Goal: Task Accomplishment & Management: Manage account settings

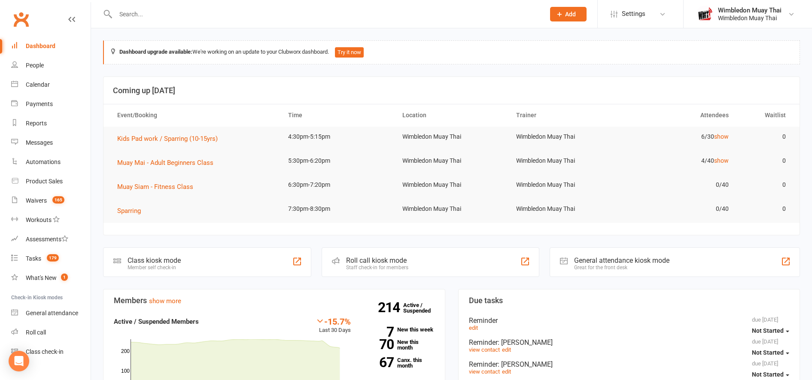
click at [140, 17] on input "text" at bounding box center [326, 14] width 426 height 12
click at [720, 160] on link "show" at bounding box center [721, 160] width 15 height 7
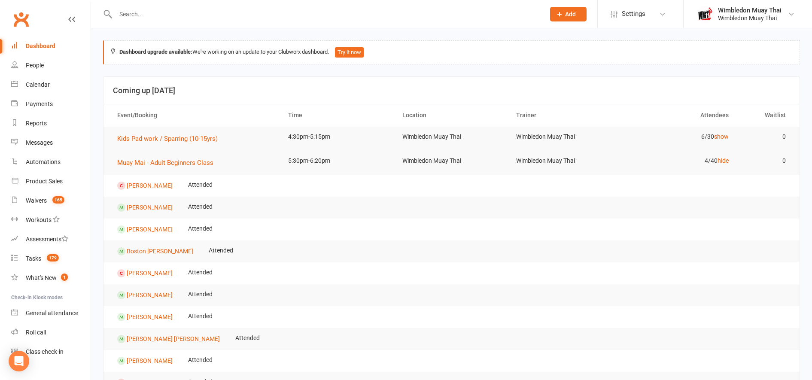
click at [37, 45] on div "Dashboard" at bounding box center [41, 46] width 30 height 7
click at [45, 200] on div "Waivers" at bounding box center [36, 200] width 21 height 7
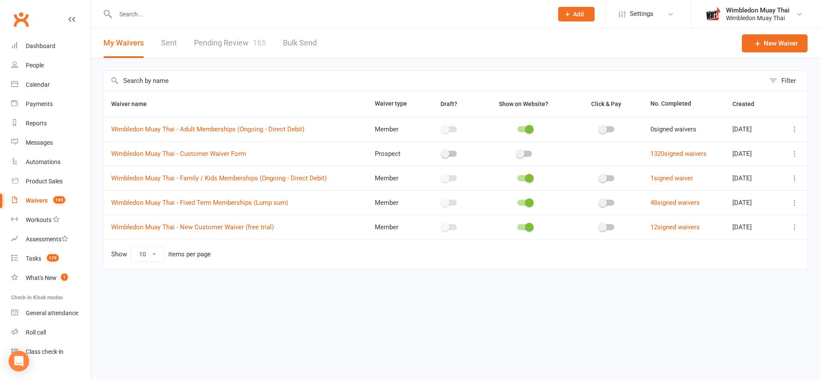
click at [237, 43] on link "Pending Review 165" at bounding box center [230, 43] width 72 height 30
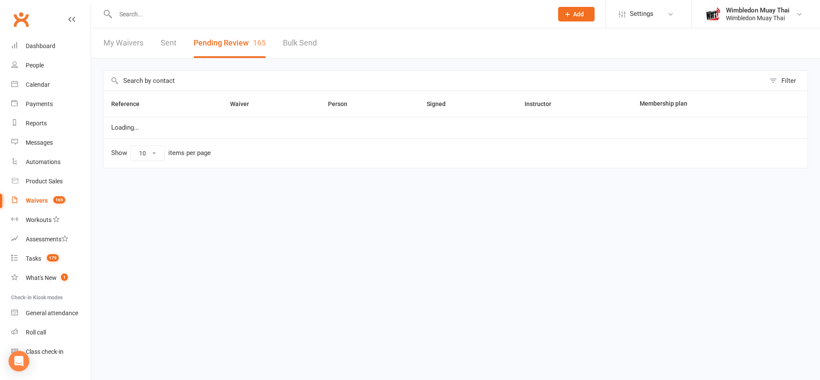
select select "100"
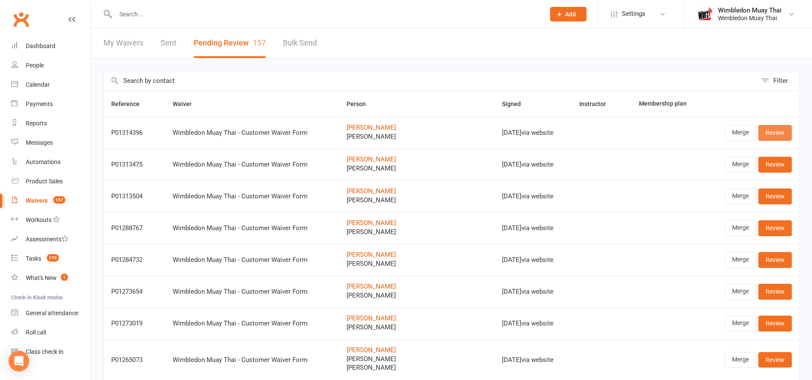
click at [779, 134] on link "Review" at bounding box center [774, 132] width 33 height 15
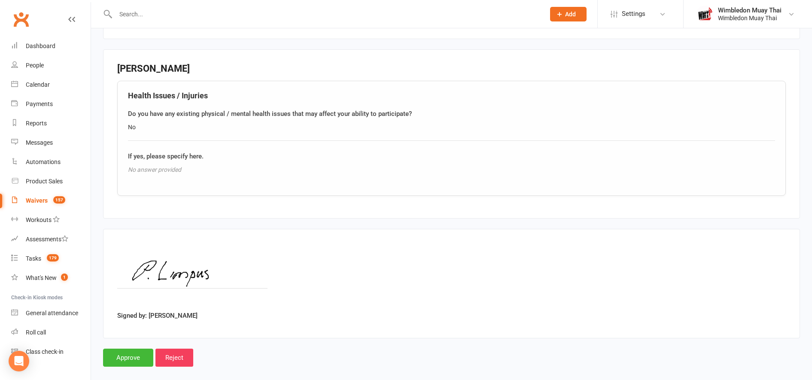
scroll to position [902, 0]
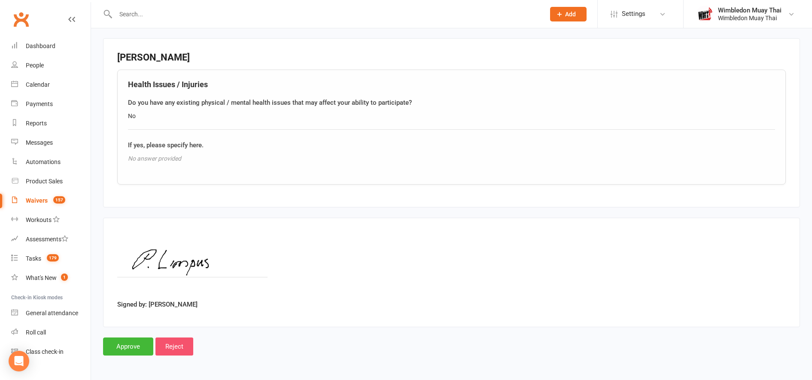
click at [182, 346] on input "Reject" at bounding box center [174, 346] width 38 height 18
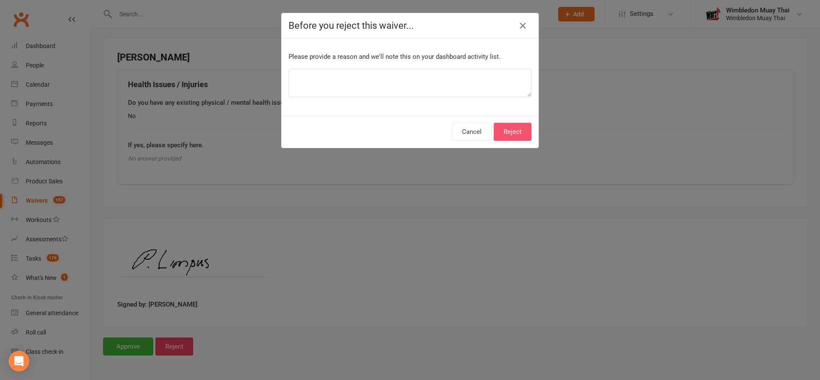
click at [513, 130] on button "Reject" at bounding box center [513, 132] width 38 height 18
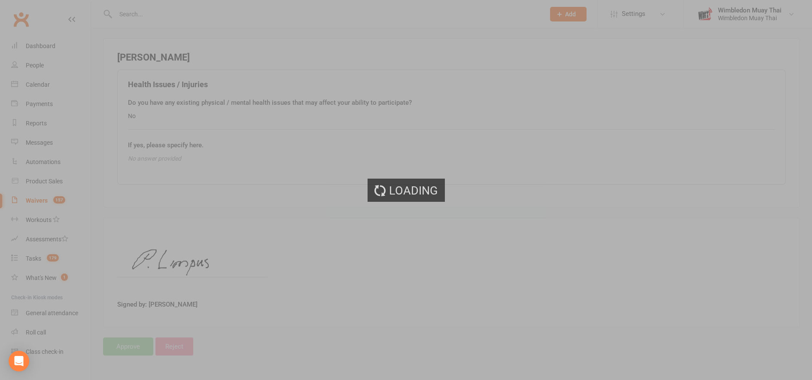
select select "100"
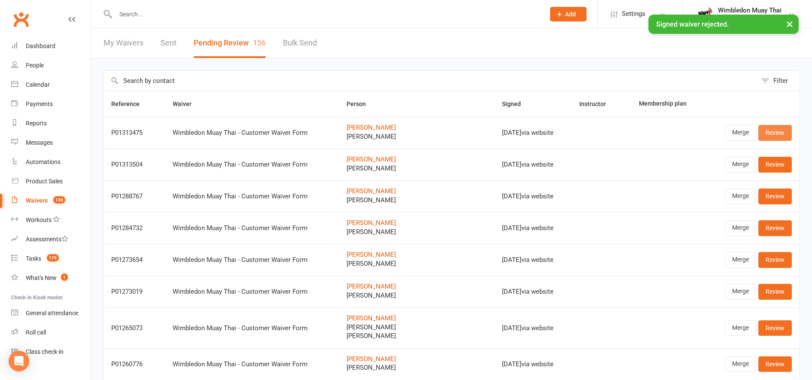
click at [765, 132] on link "Review" at bounding box center [774, 132] width 33 height 15
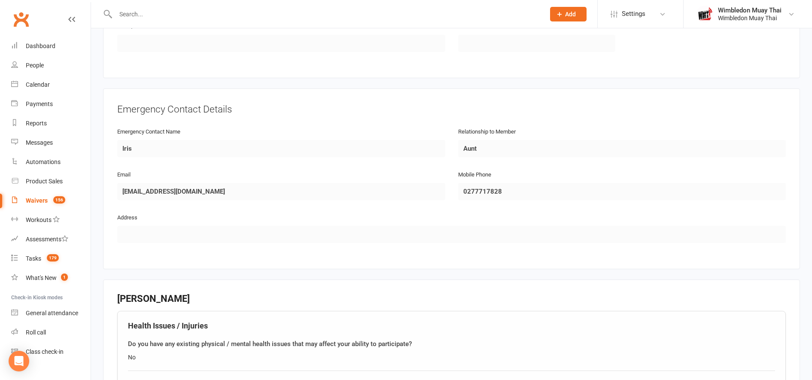
scroll to position [902, 0]
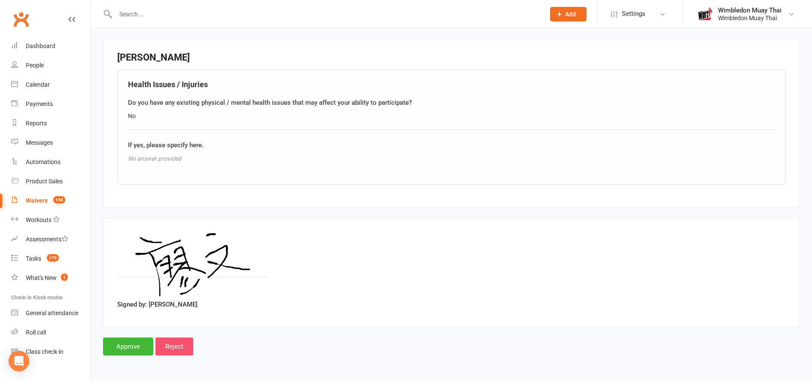
click at [185, 343] on input "Reject" at bounding box center [174, 346] width 38 height 18
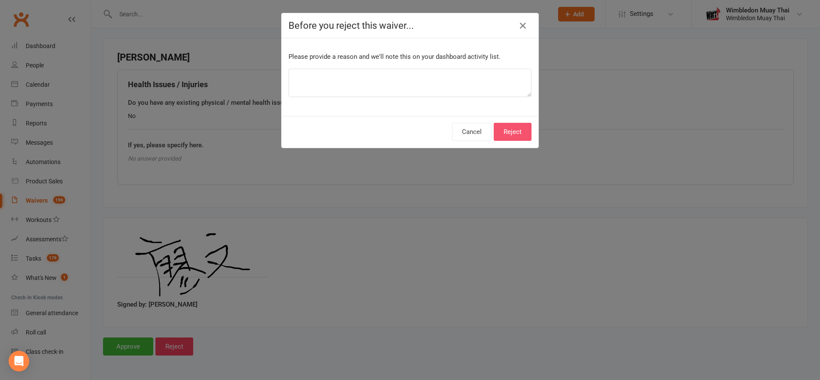
click at [507, 134] on button "Reject" at bounding box center [513, 132] width 38 height 18
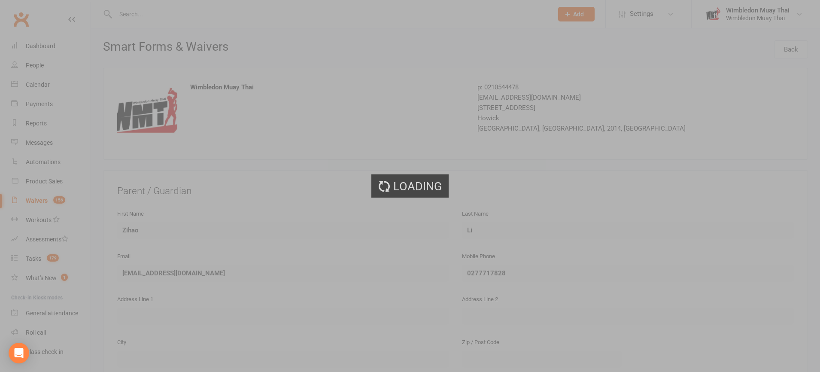
select select "100"
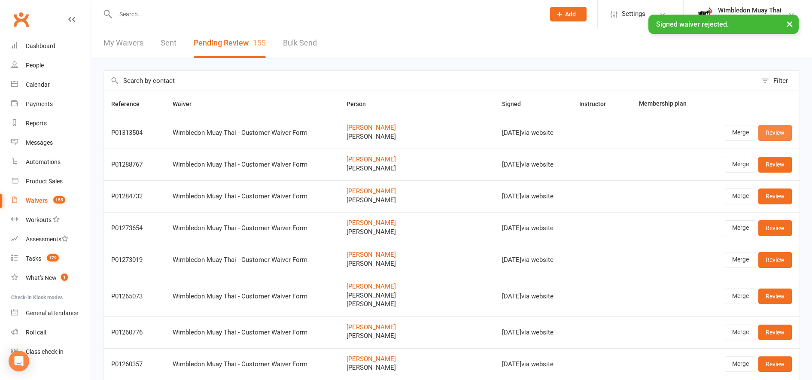
click at [774, 131] on link "Review" at bounding box center [774, 132] width 33 height 15
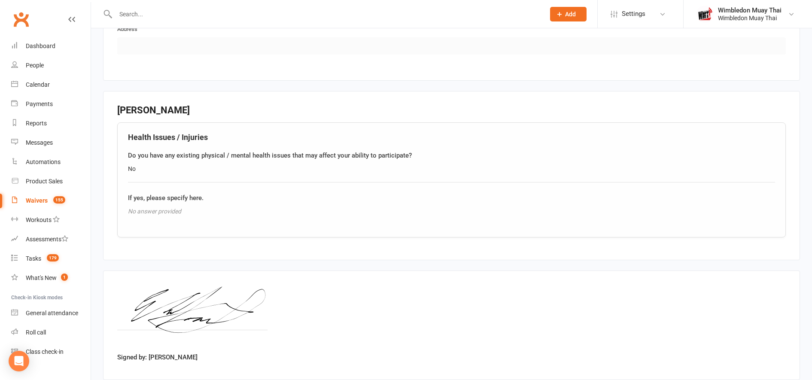
scroll to position [902, 0]
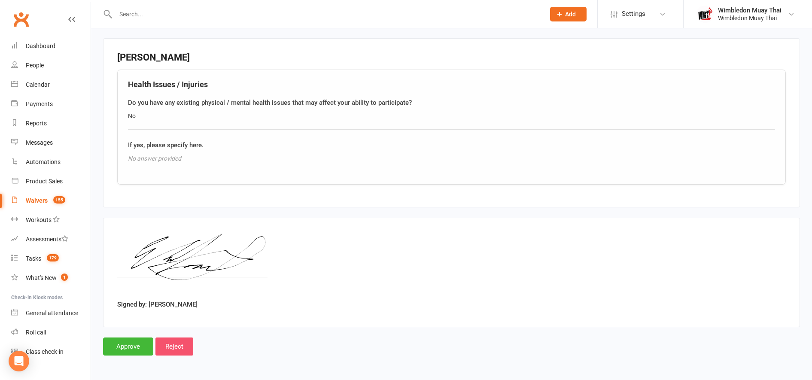
click at [182, 347] on input "Reject" at bounding box center [174, 346] width 38 height 18
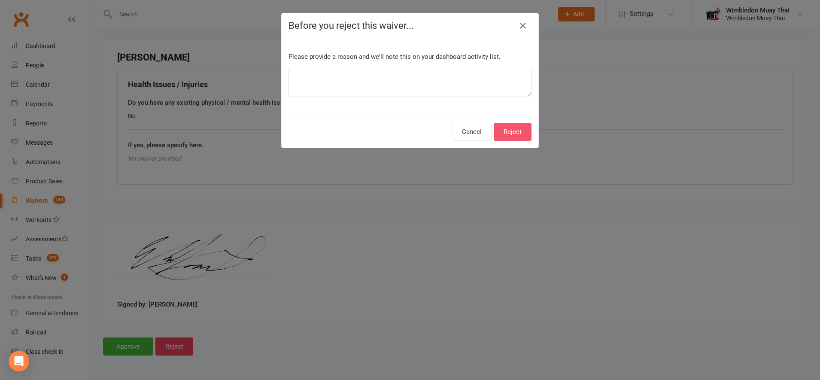
click at [517, 130] on button "Reject" at bounding box center [513, 132] width 38 height 18
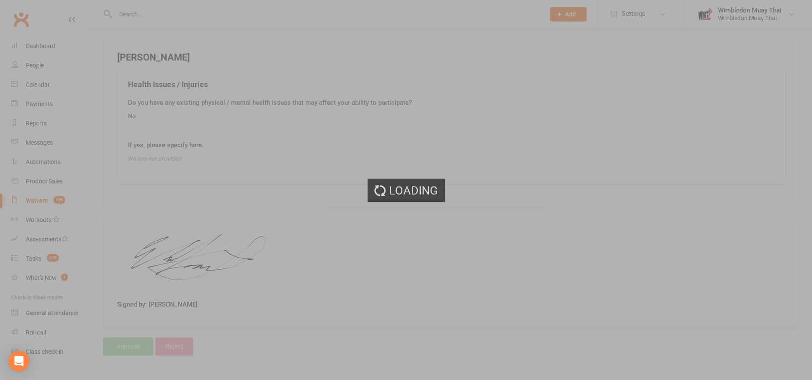
select select "100"
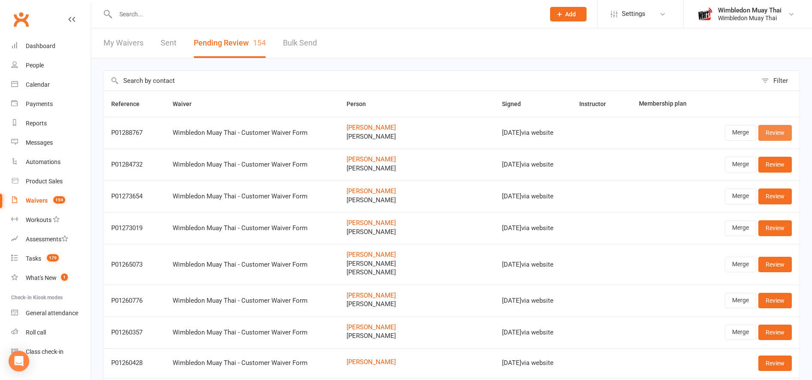
click at [776, 133] on link "Review" at bounding box center [774, 132] width 33 height 15
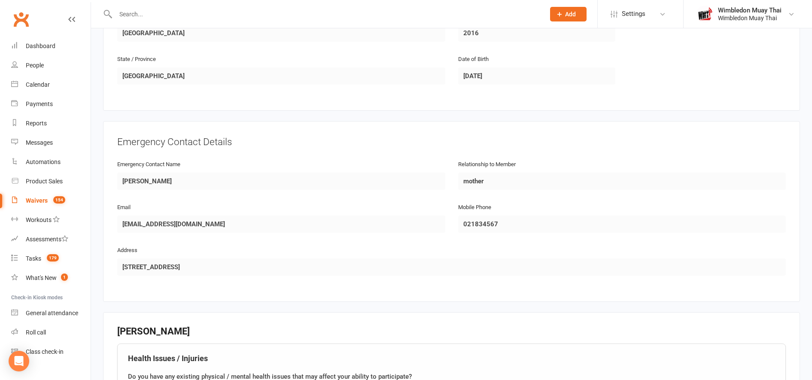
scroll to position [902, 0]
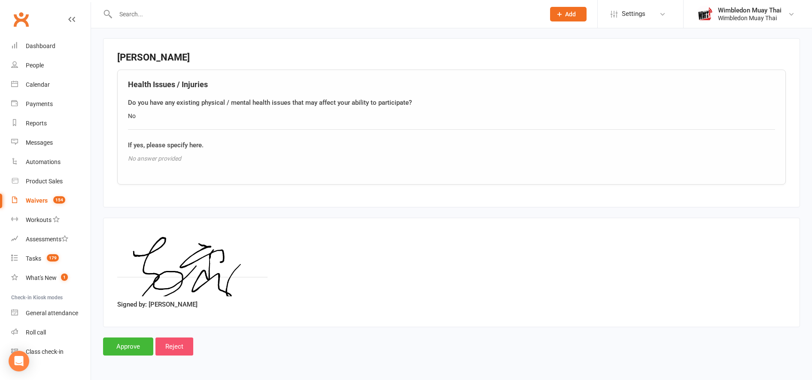
click at [181, 342] on input "Reject" at bounding box center [174, 346] width 38 height 18
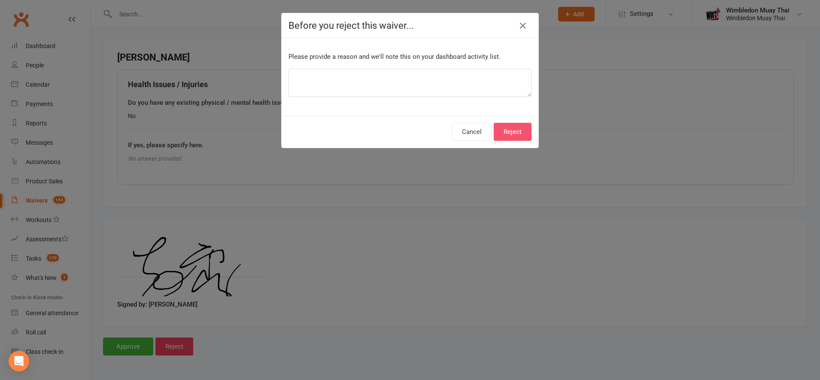
click at [507, 135] on button "Reject" at bounding box center [513, 132] width 38 height 18
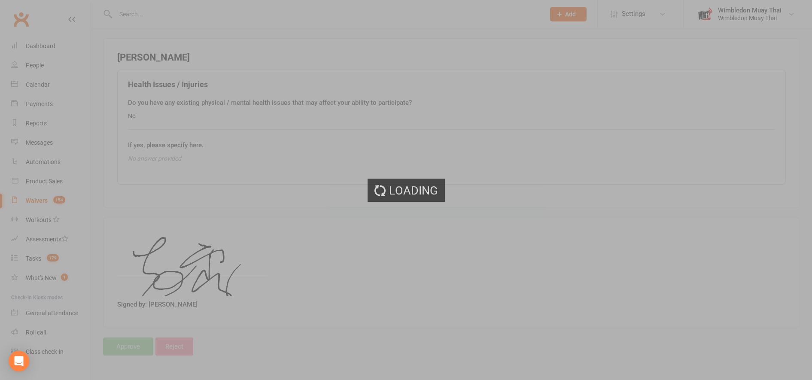
select select "100"
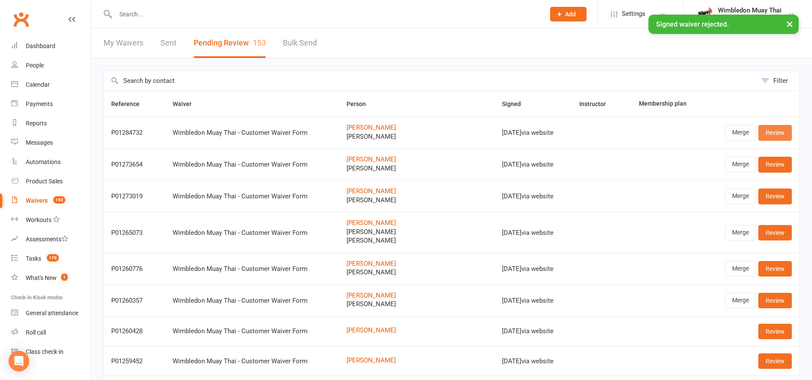
click at [780, 137] on link "Review" at bounding box center [774, 132] width 33 height 15
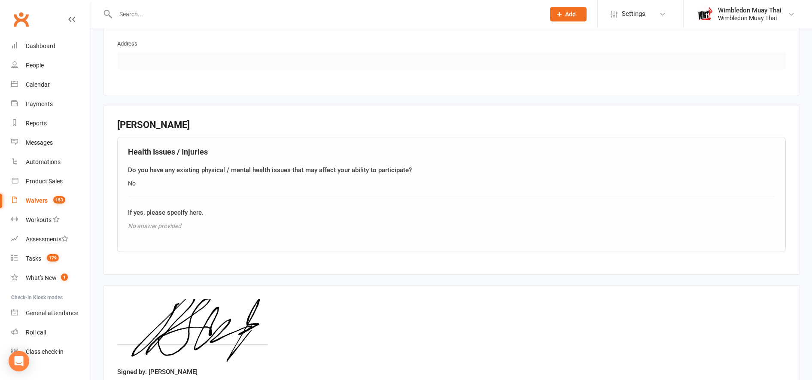
scroll to position [902, 0]
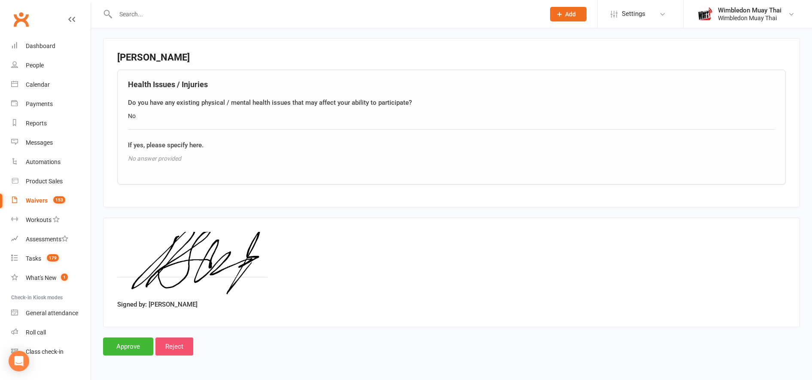
click at [181, 346] on input "Reject" at bounding box center [174, 346] width 38 height 18
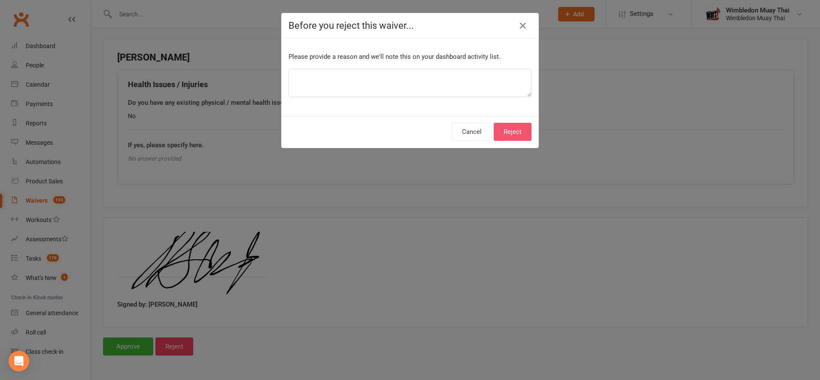
click at [511, 126] on button "Reject" at bounding box center [513, 132] width 38 height 18
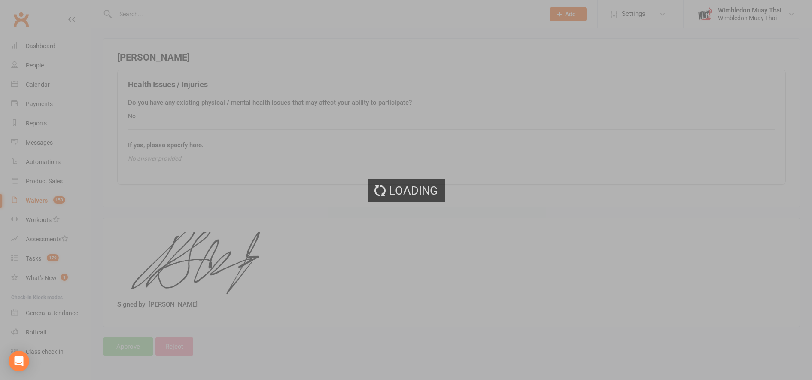
select select "100"
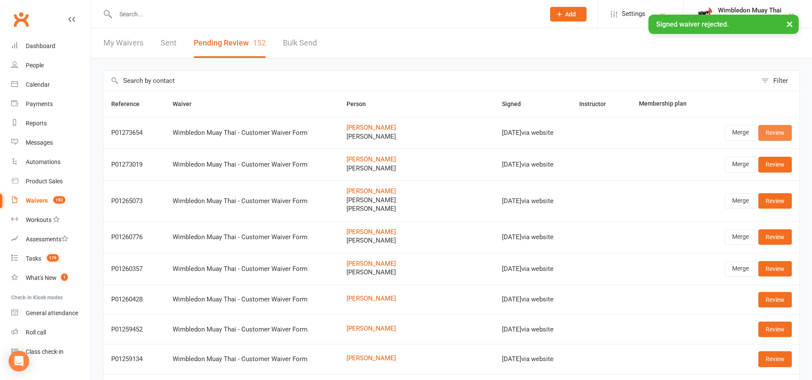
click at [773, 130] on link "Review" at bounding box center [774, 132] width 33 height 15
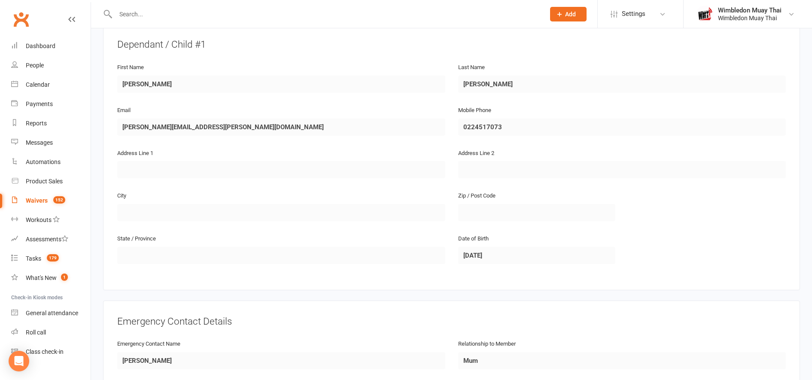
scroll to position [902, 0]
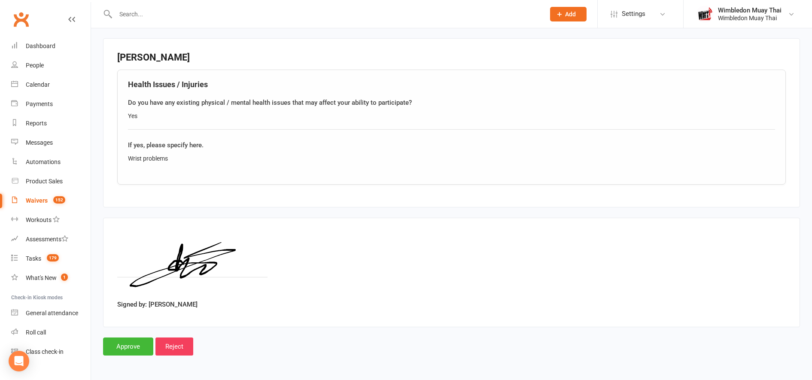
click at [172, 342] on input "Reject" at bounding box center [174, 346] width 38 height 18
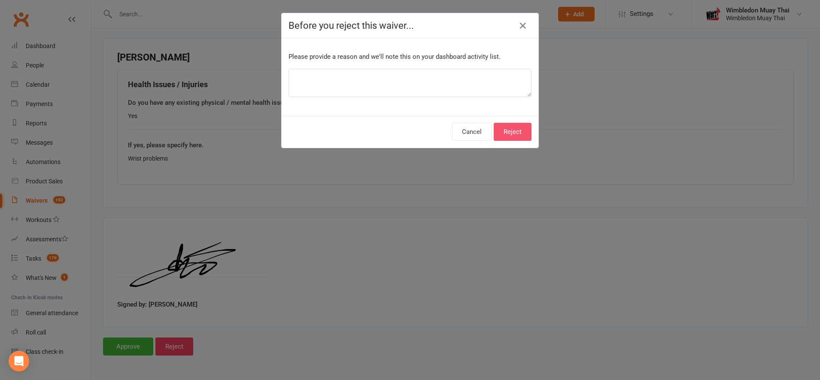
click at [509, 137] on button "Reject" at bounding box center [513, 132] width 38 height 18
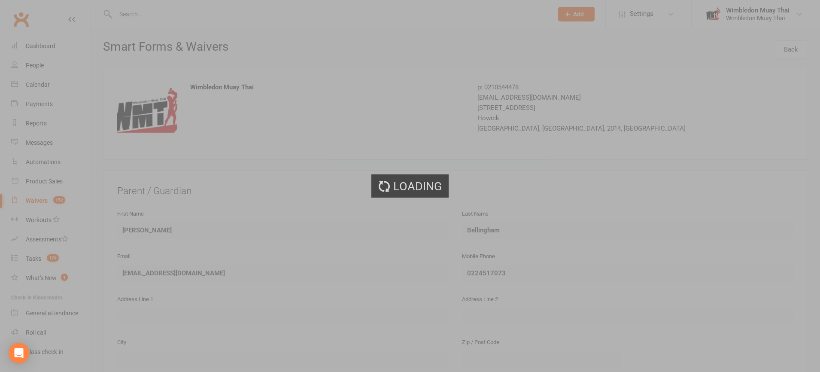
select select "100"
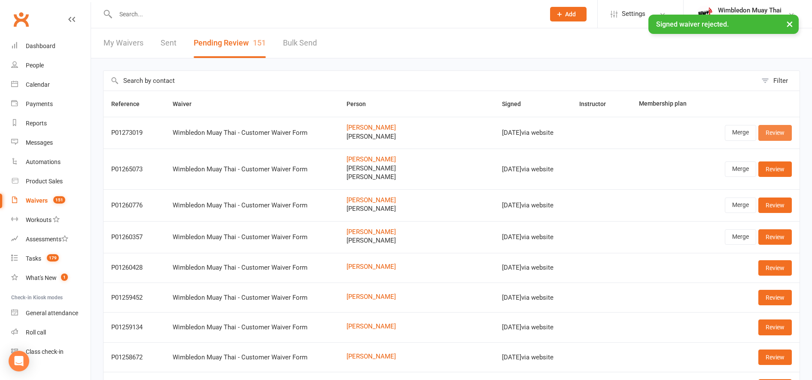
click at [766, 130] on link "Review" at bounding box center [774, 132] width 33 height 15
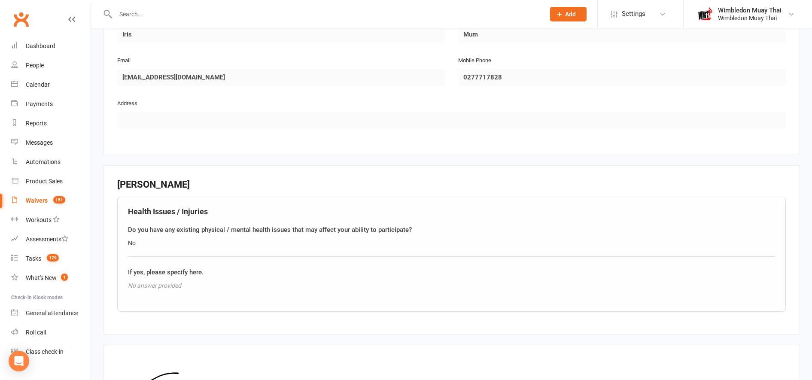
scroll to position [964, 0]
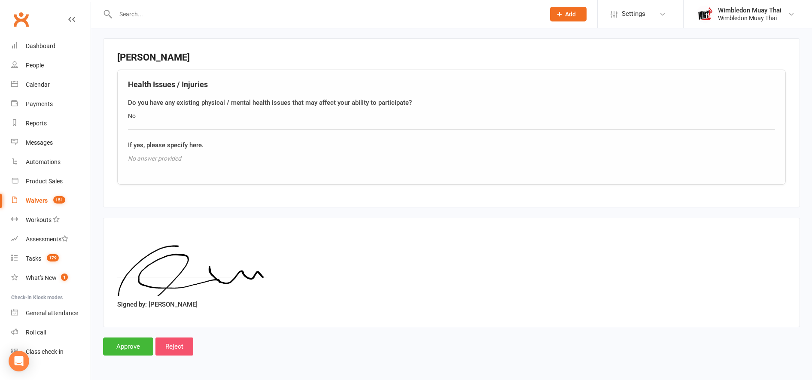
click at [182, 352] on input "Reject" at bounding box center [174, 346] width 38 height 18
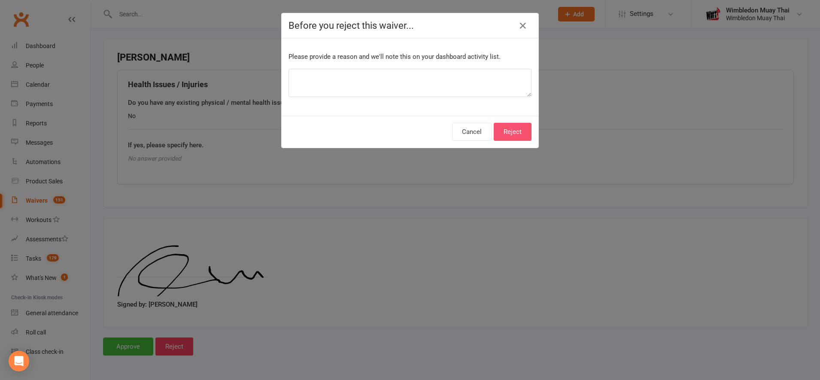
click at [513, 128] on button "Reject" at bounding box center [513, 132] width 38 height 18
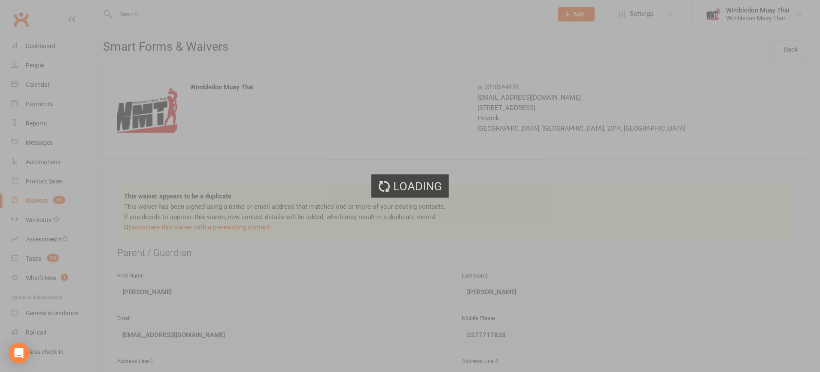
select select "100"
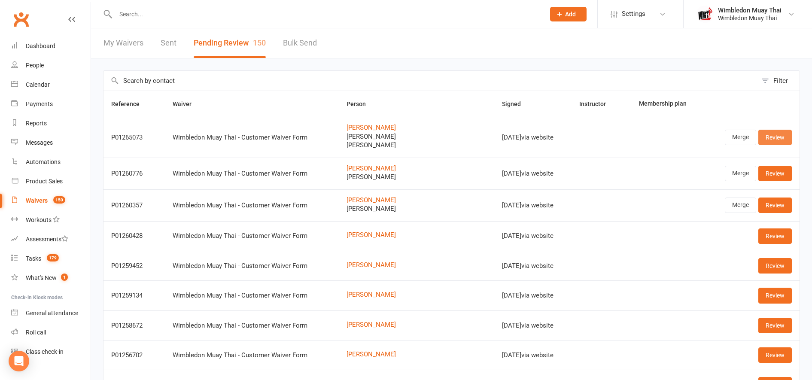
click at [775, 139] on link "Review" at bounding box center [774, 137] width 33 height 15
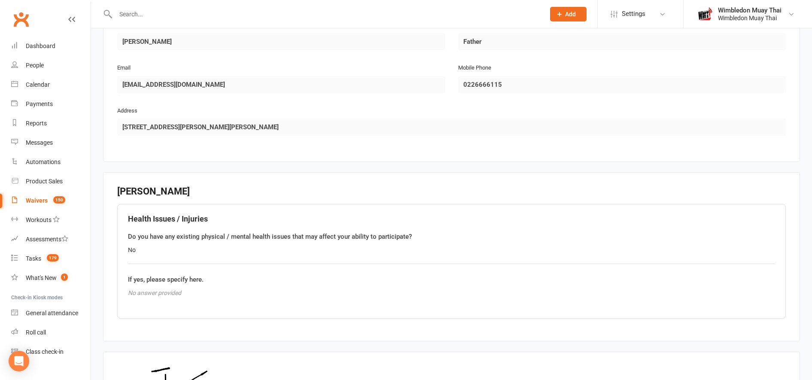
scroll to position [1244, 0]
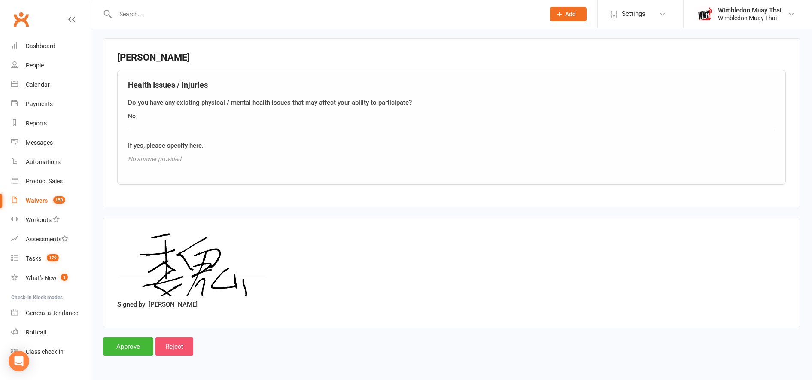
click at [184, 346] on input "Reject" at bounding box center [174, 346] width 38 height 18
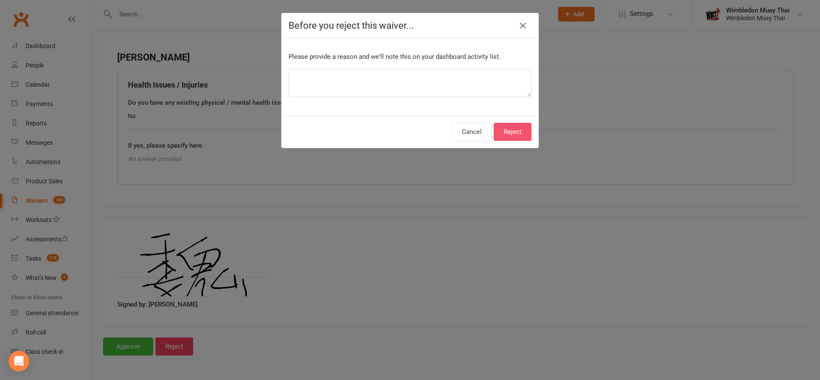
click at [503, 130] on button "Reject" at bounding box center [513, 132] width 38 height 18
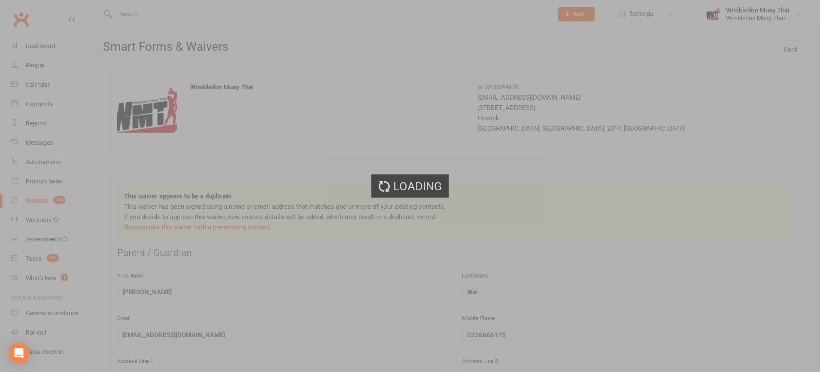
select select "100"
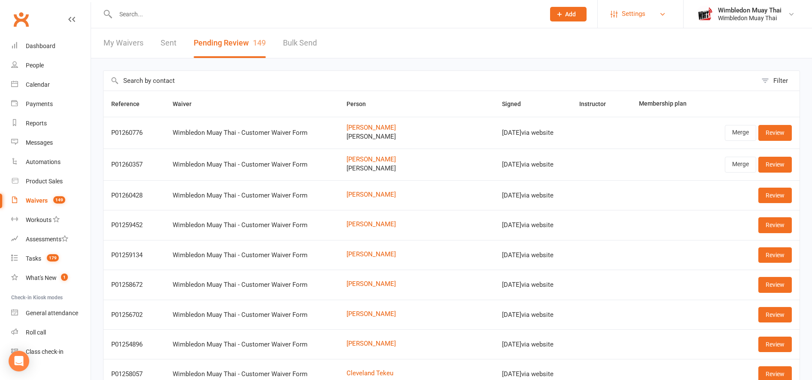
click at [659, 23] on link "Settings" at bounding box center [640, 13] width 60 height 19
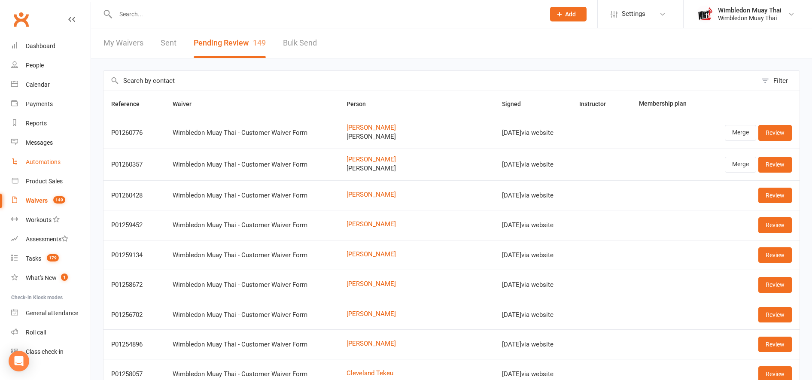
click at [29, 163] on div "Automations" at bounding box center [43, 161] width 35 height 7
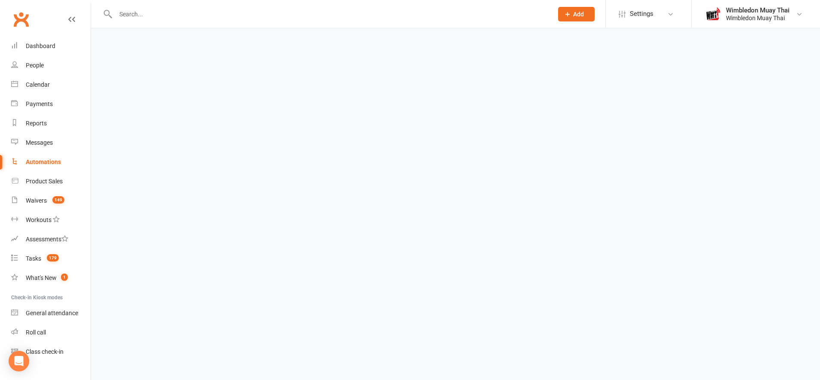
select select "true"
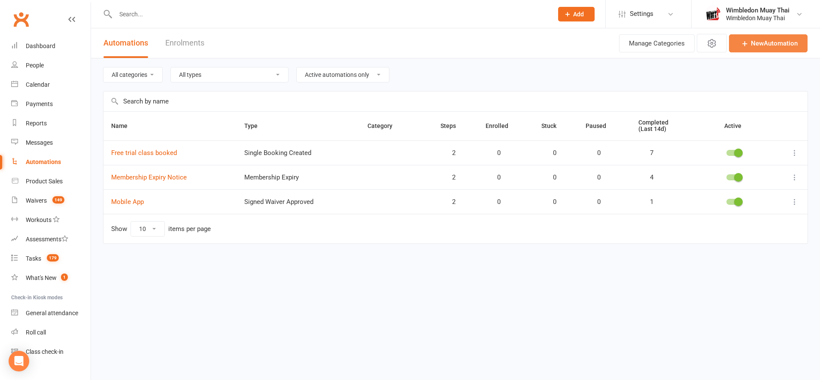
click at [767, 47] on link "New Automation" at bounding box center [768, 43] width 79 height 18
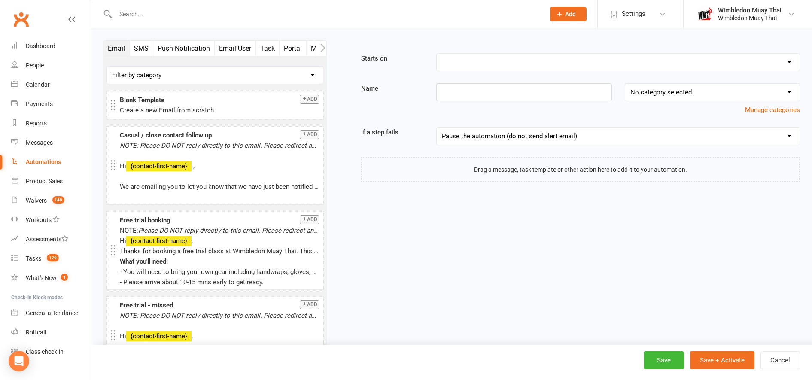
click at [247, 49] on button "Email User" at bounding box center [235, 48] width 41 height 15
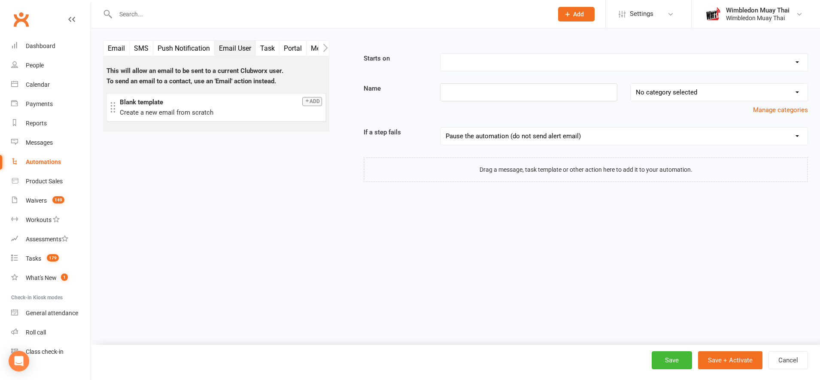
click at [289, 54] on button "Portal" at bounding box center [292, 48] width 27 height 15
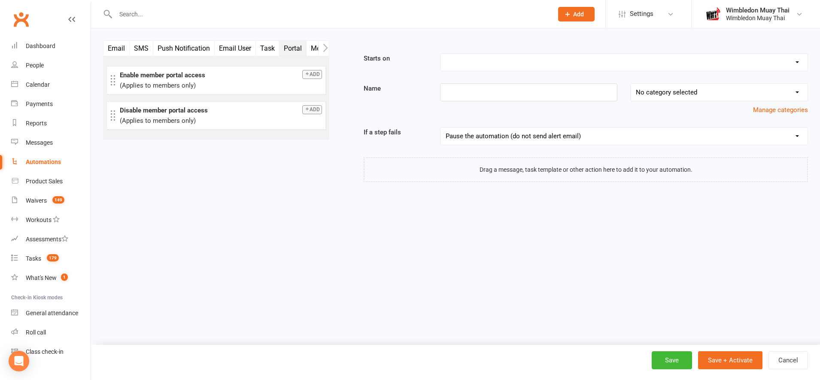
click at [324, 50] on icon "button" at bounding box center [325, 47] width 5 height 9
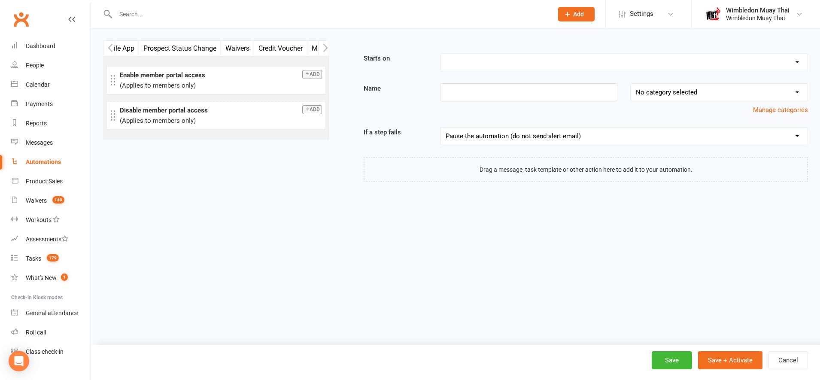
click at [231, 47] on button "Waivers" at bounding box center [237, 48] width 33 height 15
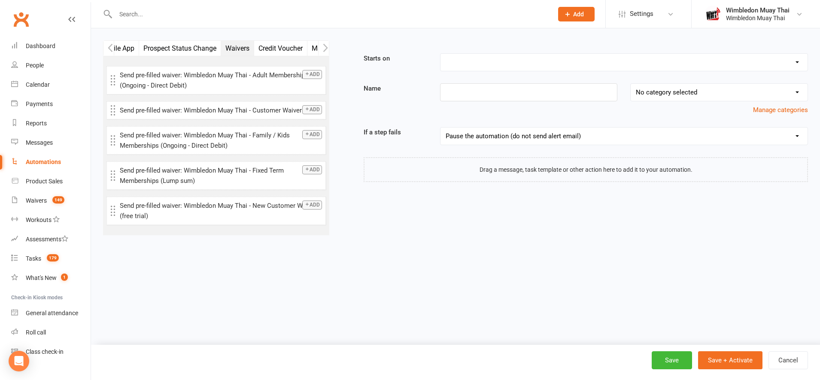
click at [322, 51] on button "button" at bounding box center [323, 48] width 11 height 15
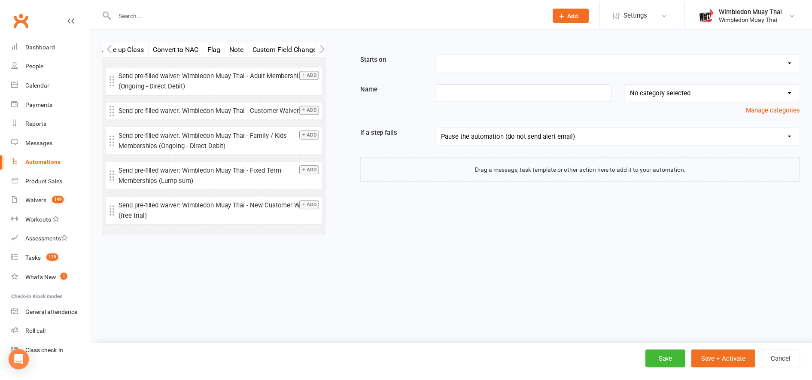
scroll to position [0, 469]
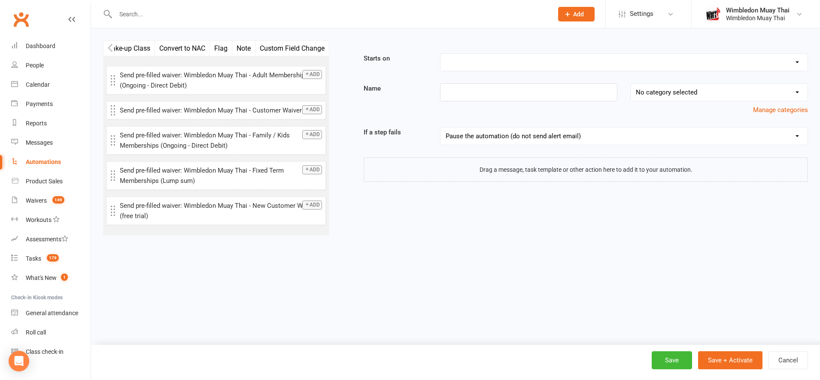
click at [322, 51] on button "button" at bounding box center [323, 48] width 11 height 15
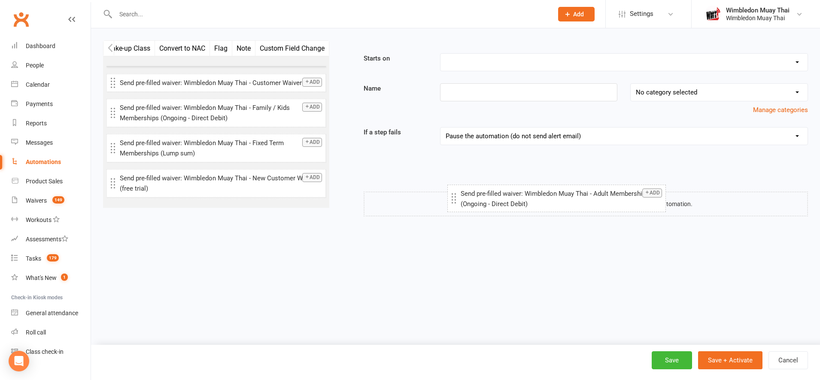
drag, startPoint x: 195, startPoint y: 80, endPoint x: 536, endPoint y: 198, distance: 360.3
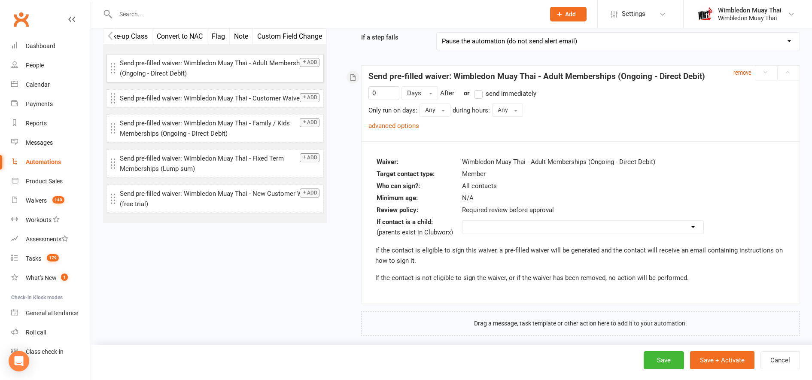
scroll to position [96, 0]
click at [490, 224] on select "Do not send Send to parent instead Send to this contact (will not be sent if ch…" at bounding box center [582, 225] width 241 height 13
select select "send_to_parent"
click at [462, 219] on select "Do not send Send to parent instead Send to this contact (will not be sent if ch…" at bounding box center [582, 225] width 241 height 13
click at [501, 224] on select "Do not send Send to parent instead Send to this contact (will not be sent if ch…" at bounding box center [582, 225] width 241 height 13
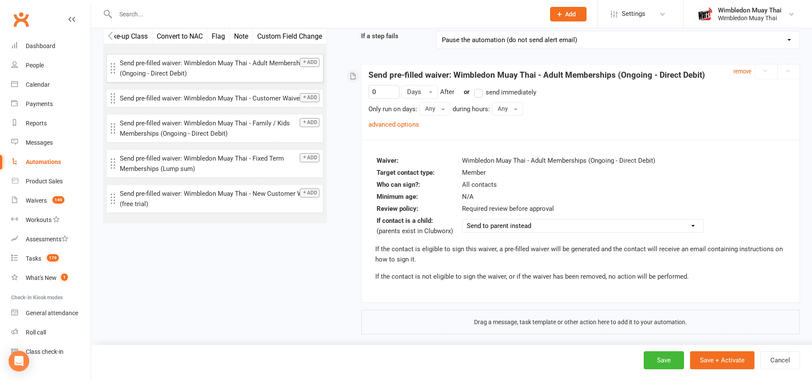
click at [444, 248] on p "If the contact is eligible to sign this waiver, a pre-filled waiver will be gen…" at bounding box center [580, 254] width 410 height 21
click at [744, 70] on small "remove" at bounding box center [742, 71] width 18 height 6
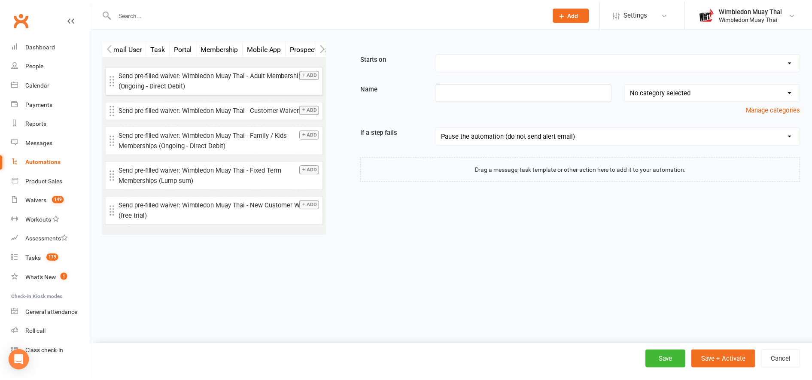
scroll to position [0, 107]
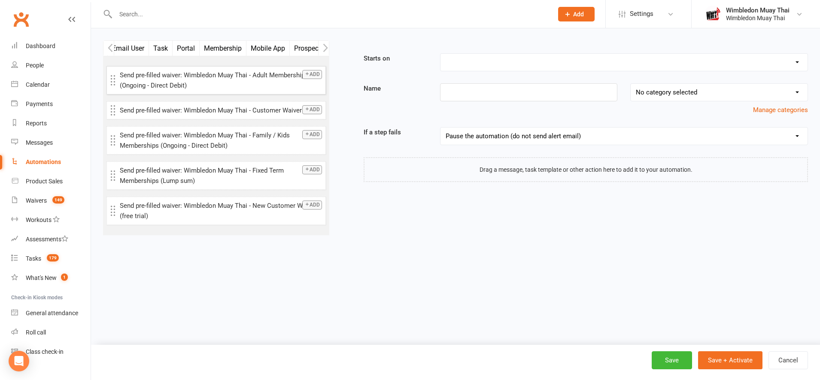
click at [229, 49] on button "Membership" at bounding box center [223, 48] width 47 height 15
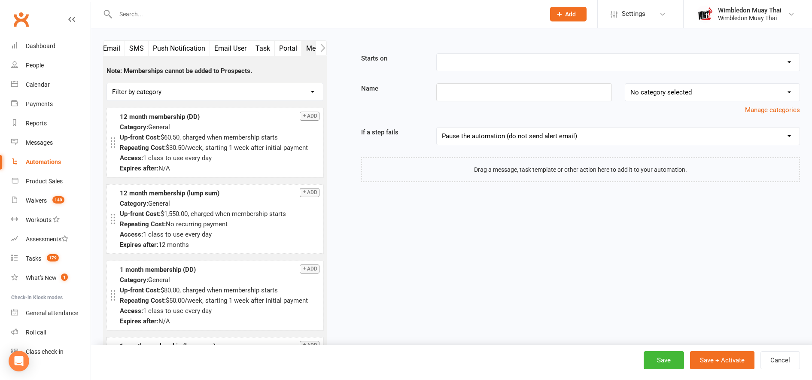
scroll to position [0, 0]
click at [119, 47] on button "Email" at bounding box center [116, 48] width 26 height 15
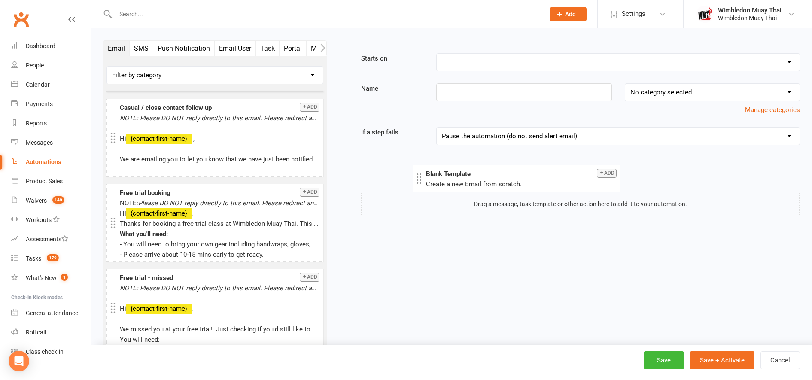
drag, startPoint x: 219, startPoint y: 109, endPoint x: 525, endPoint y: 182, distance: 314.4
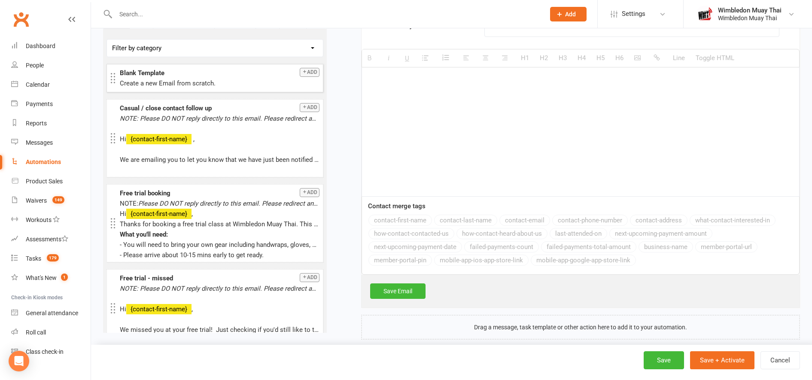
scroll to position [342, 0]
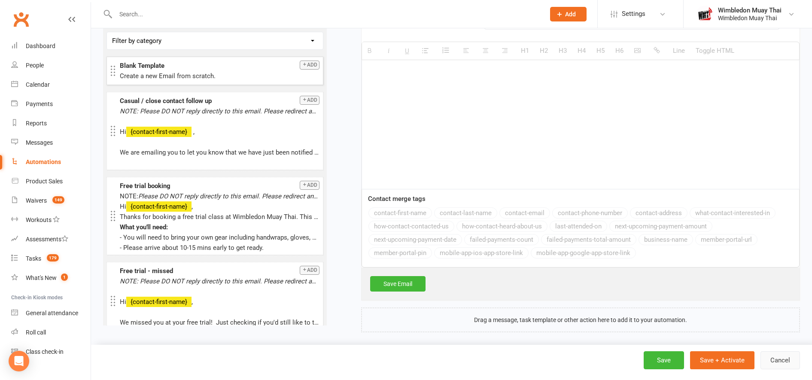
click at [790, 358] on button "Cancel" at bounding box center [779, 360] width 39 height 18
select select "true"
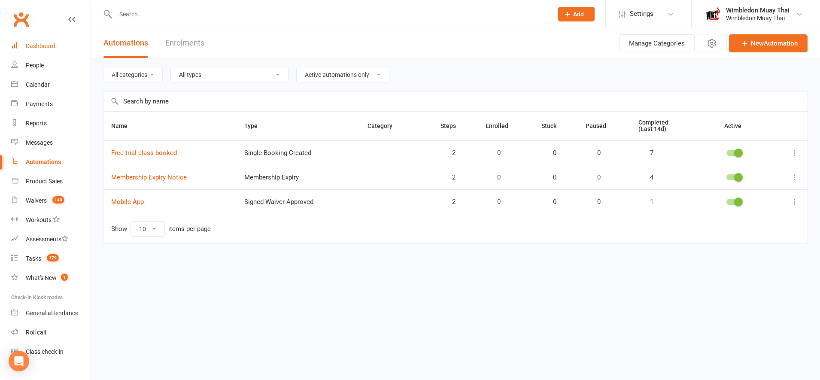
click at [54, 51] on link "Dashboard" at bounding box center [50, 45] width 79 height 19
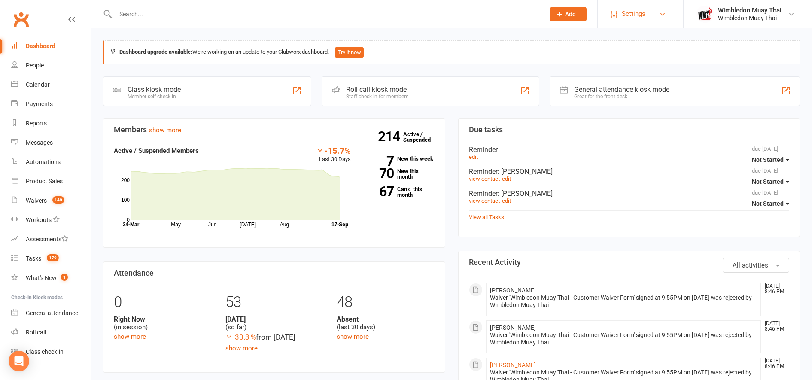
click at [641, 23] on span "Settings" at bounding box center [634, 13] width 24 height 19
